Goal: Task Accomplishment & Management: Manage account settings

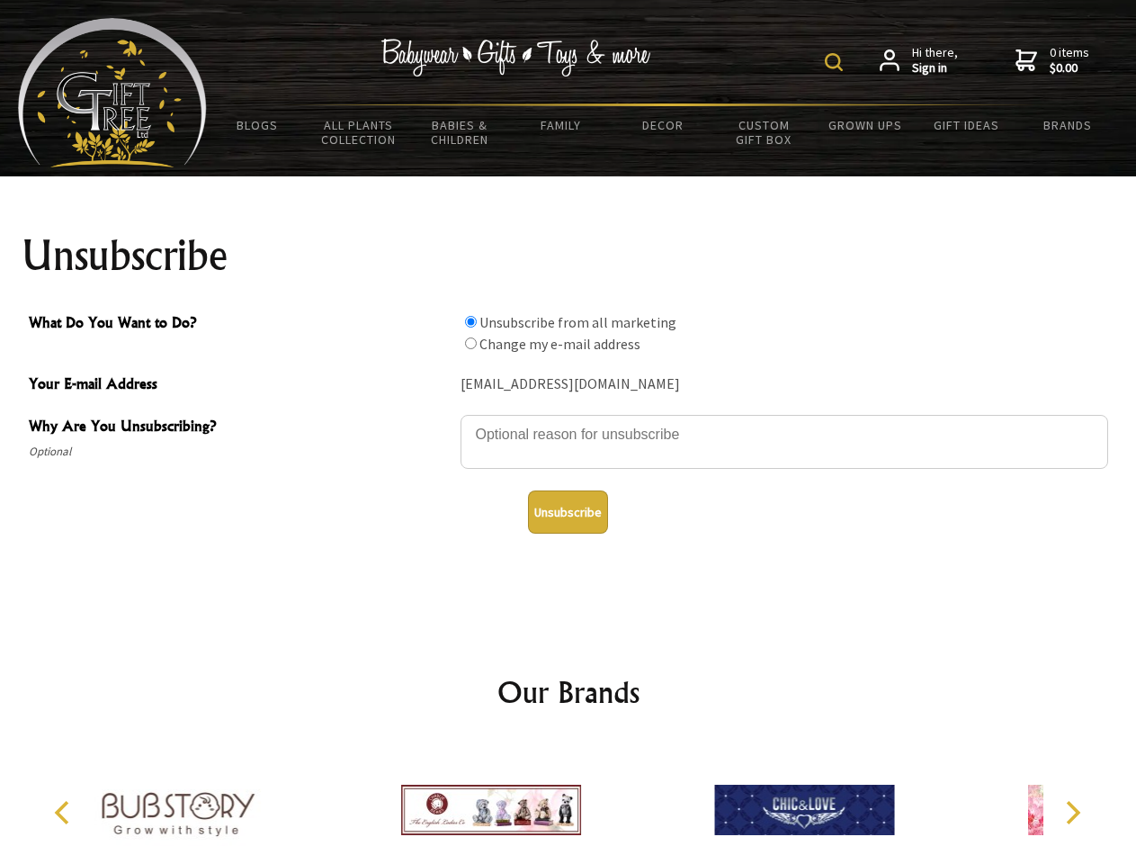
click at [837, 62] on img at bounding box center [834, 62] width 18 height 18
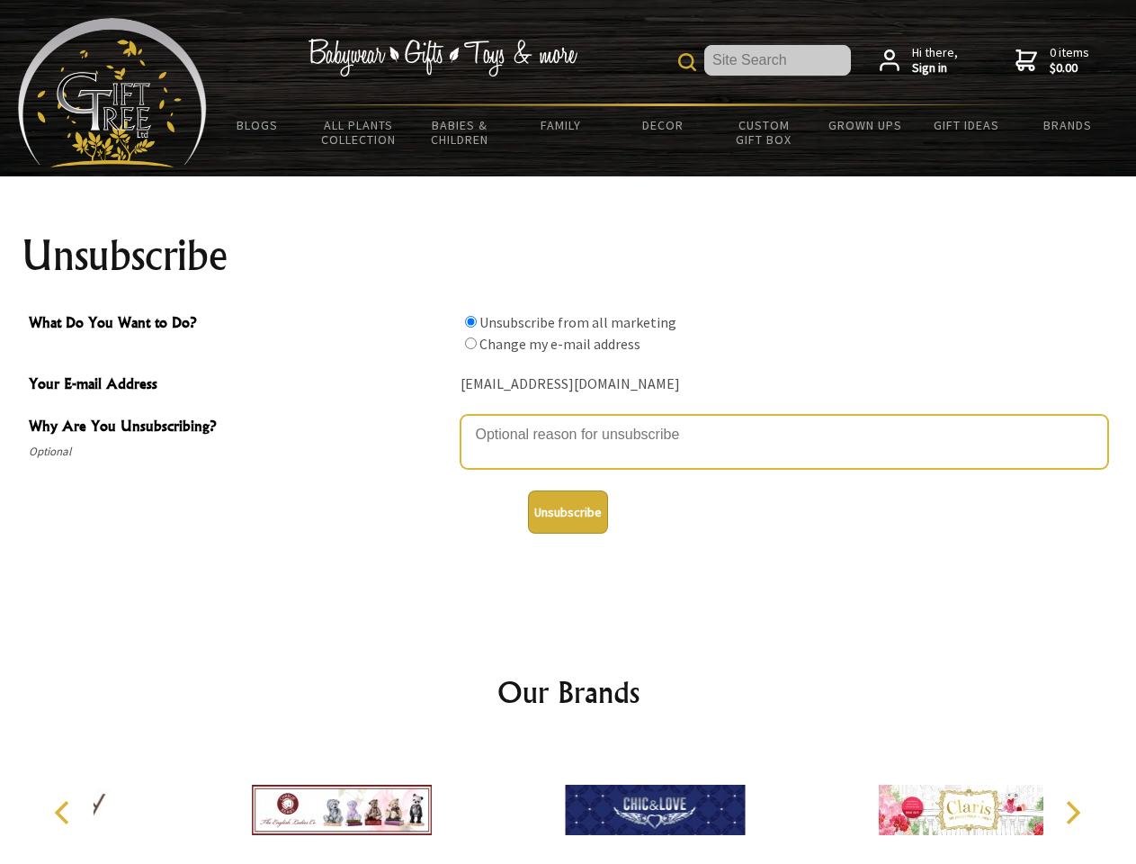
click at [569, 421] on textarea "Why Are You Unsubscribing?" at bounding box center [785, 442] width 648 height 54
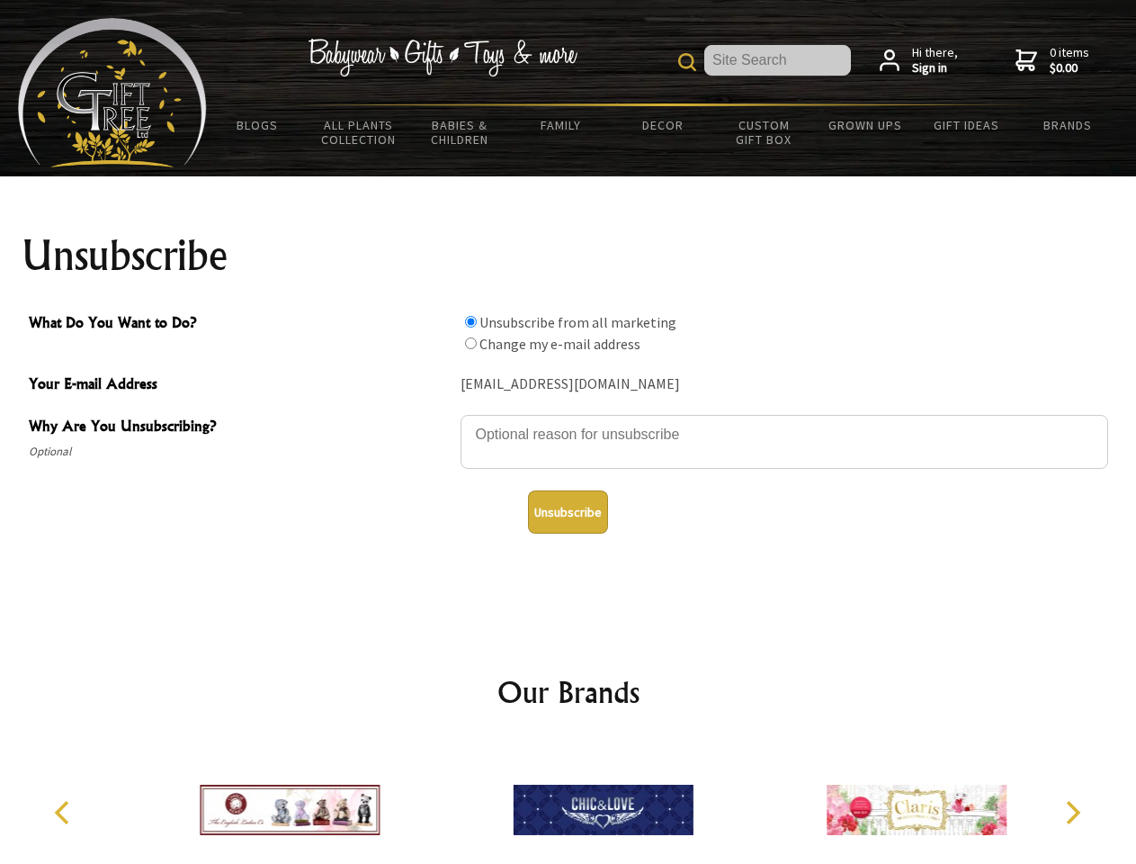
click at [471, 321] on input "What Do You Want to Do?" at bounding box center [471, 322] width 12 height 12
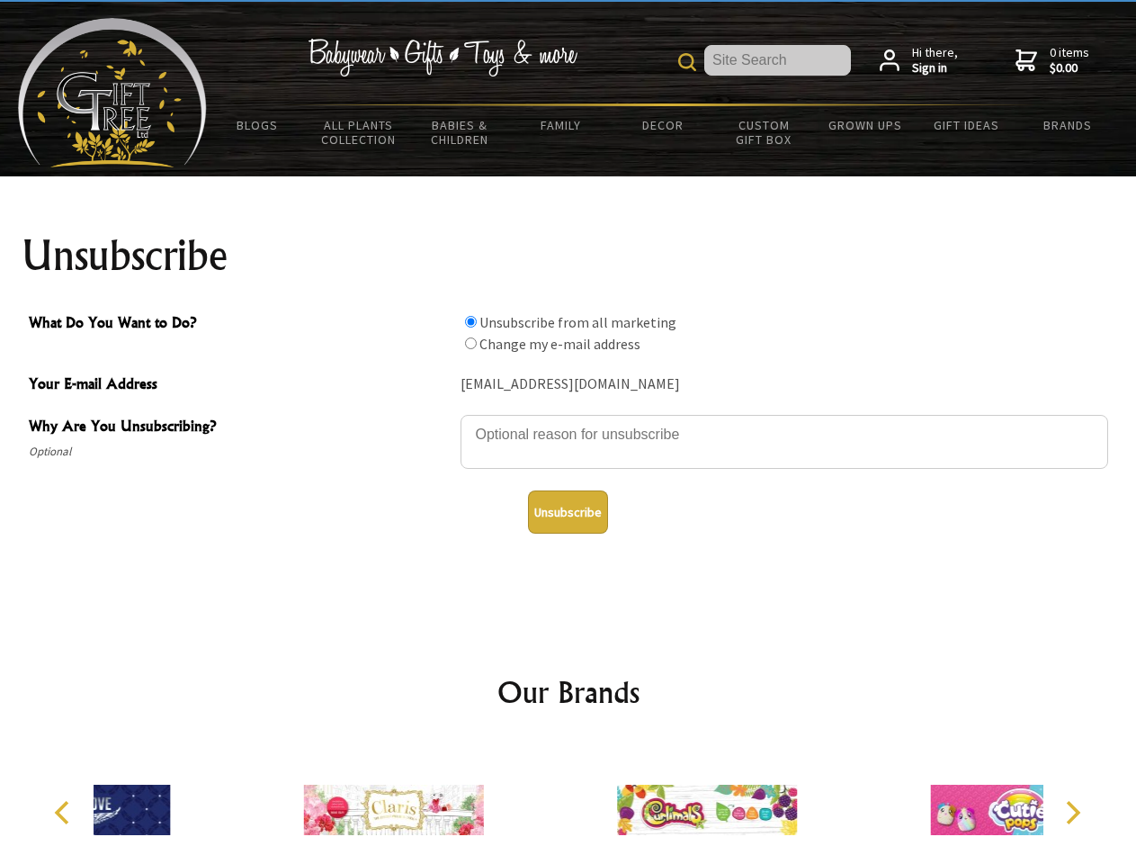
click at [471, 343] on input "What Do You Want to Do?" at bounding box center [471, 343] width 12 height 12
radio input "true"
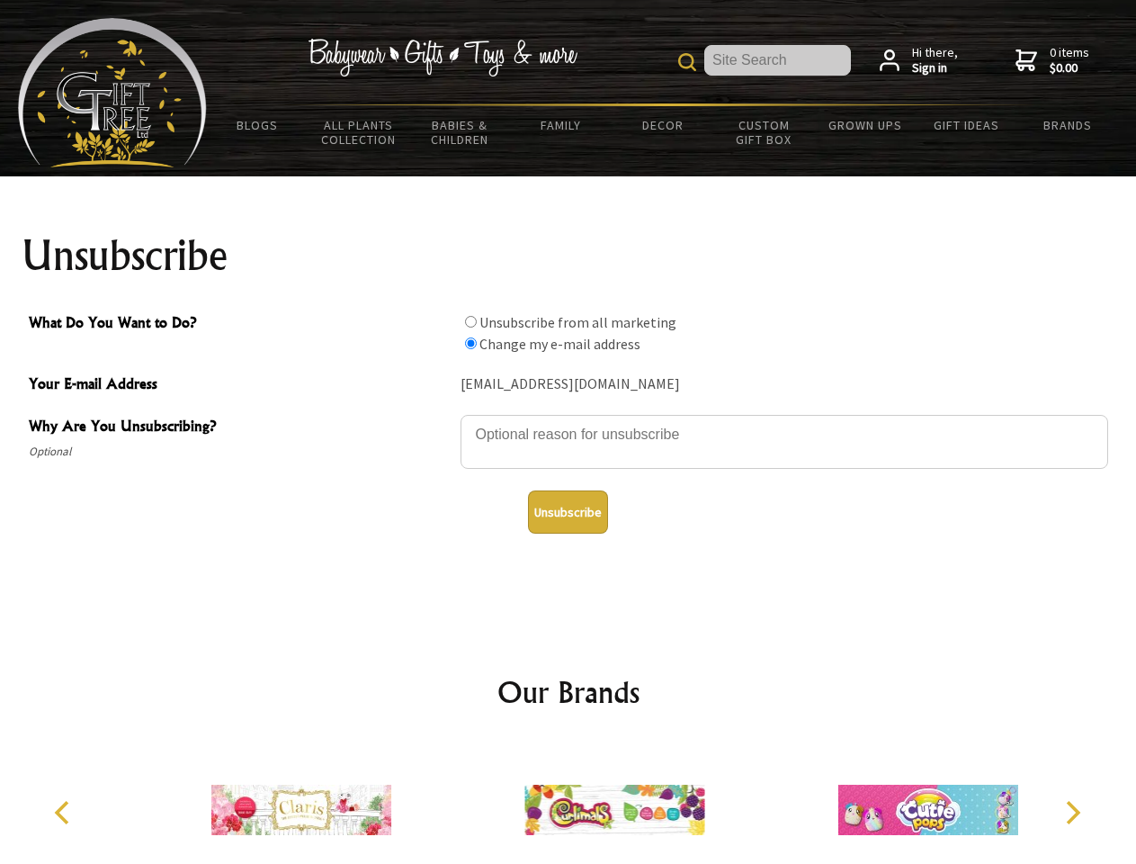
click at [568, 512] on button "Unsubscribe" at bounding box center [568, 511] width 80 height 43
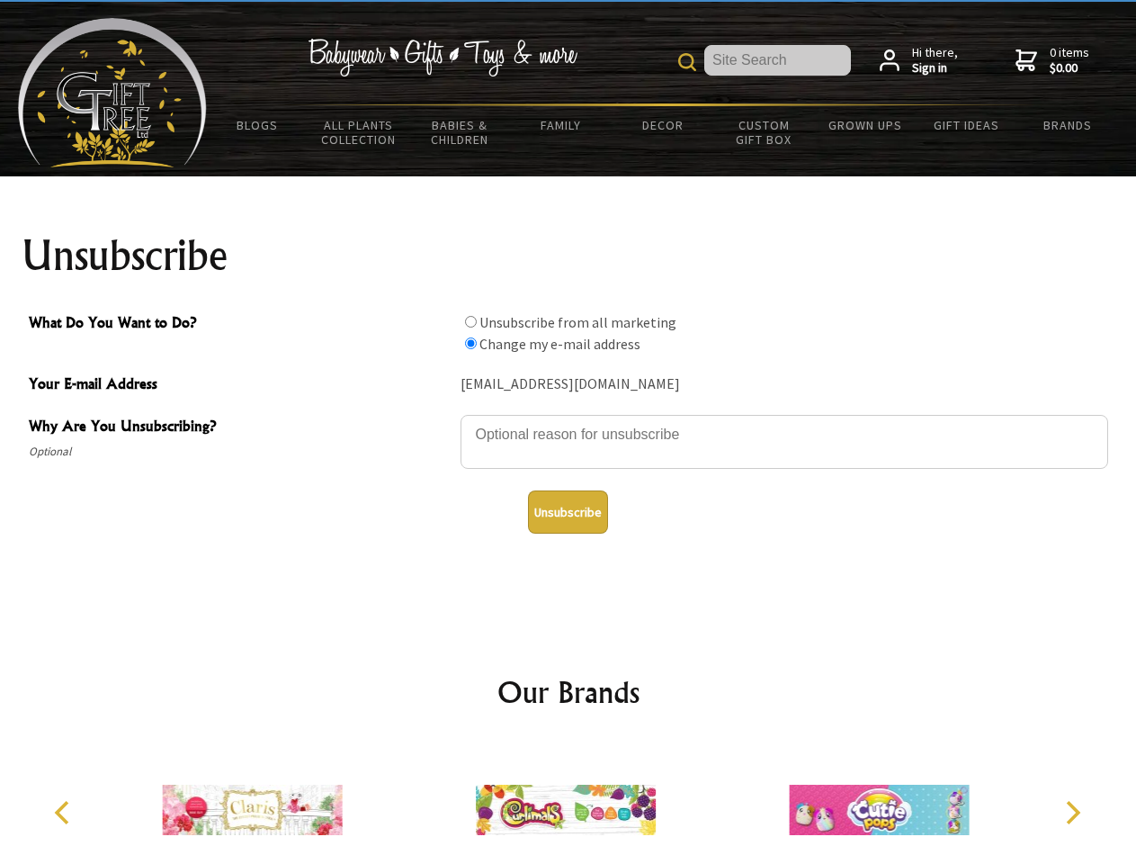
click at [569, 803] on img at bounding box center [566, 809] width 180 height 135
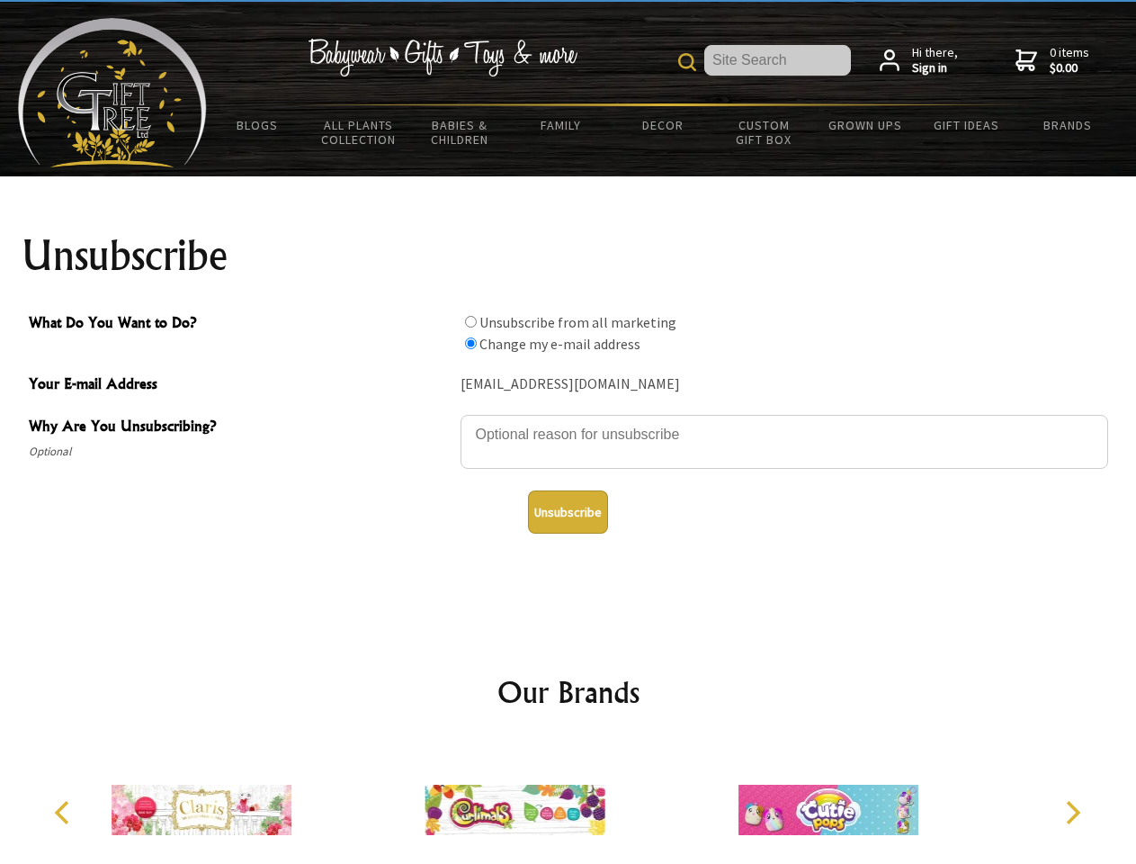
click at [65, 813] on icon "Previous" at bounding box center [63, 812] width 23 height 23
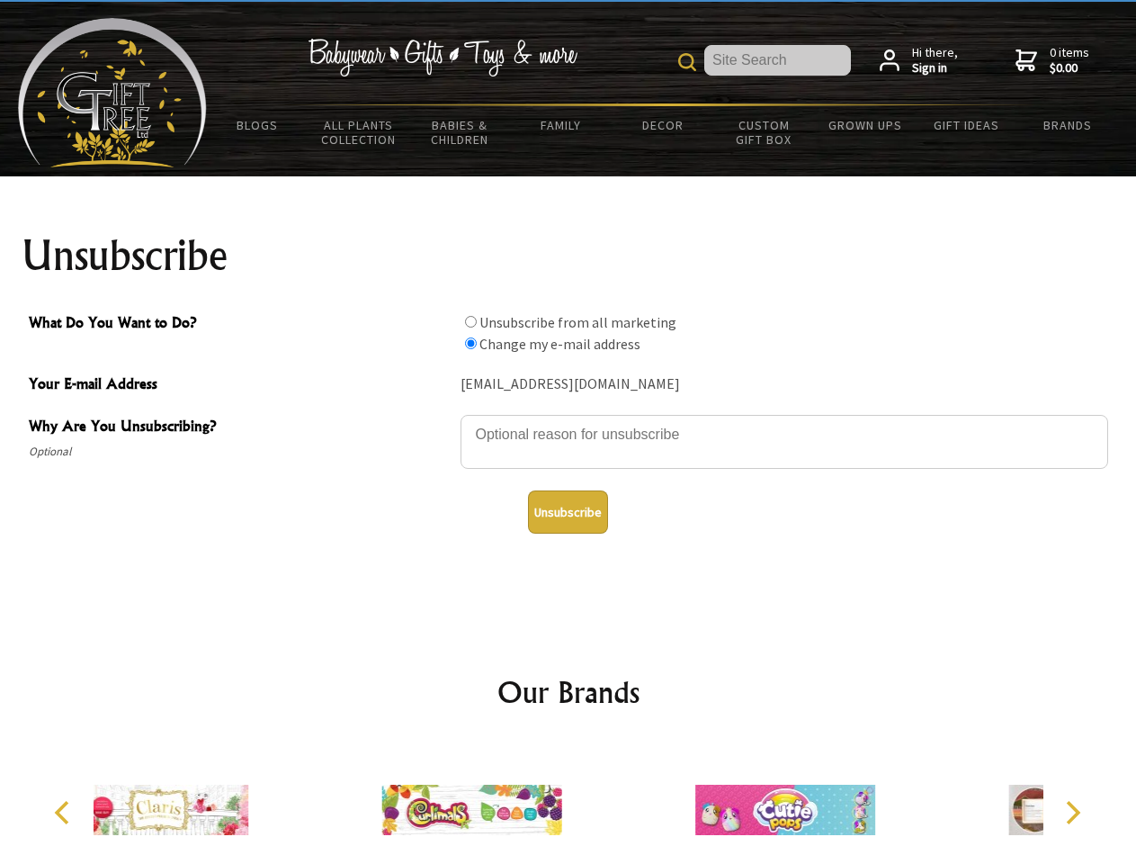
click at [1073, 813] on icon "Next" at bounding box center [1071, 812] width 23 height 23
